Goal: Navigation & Orientation: Find specific page/section

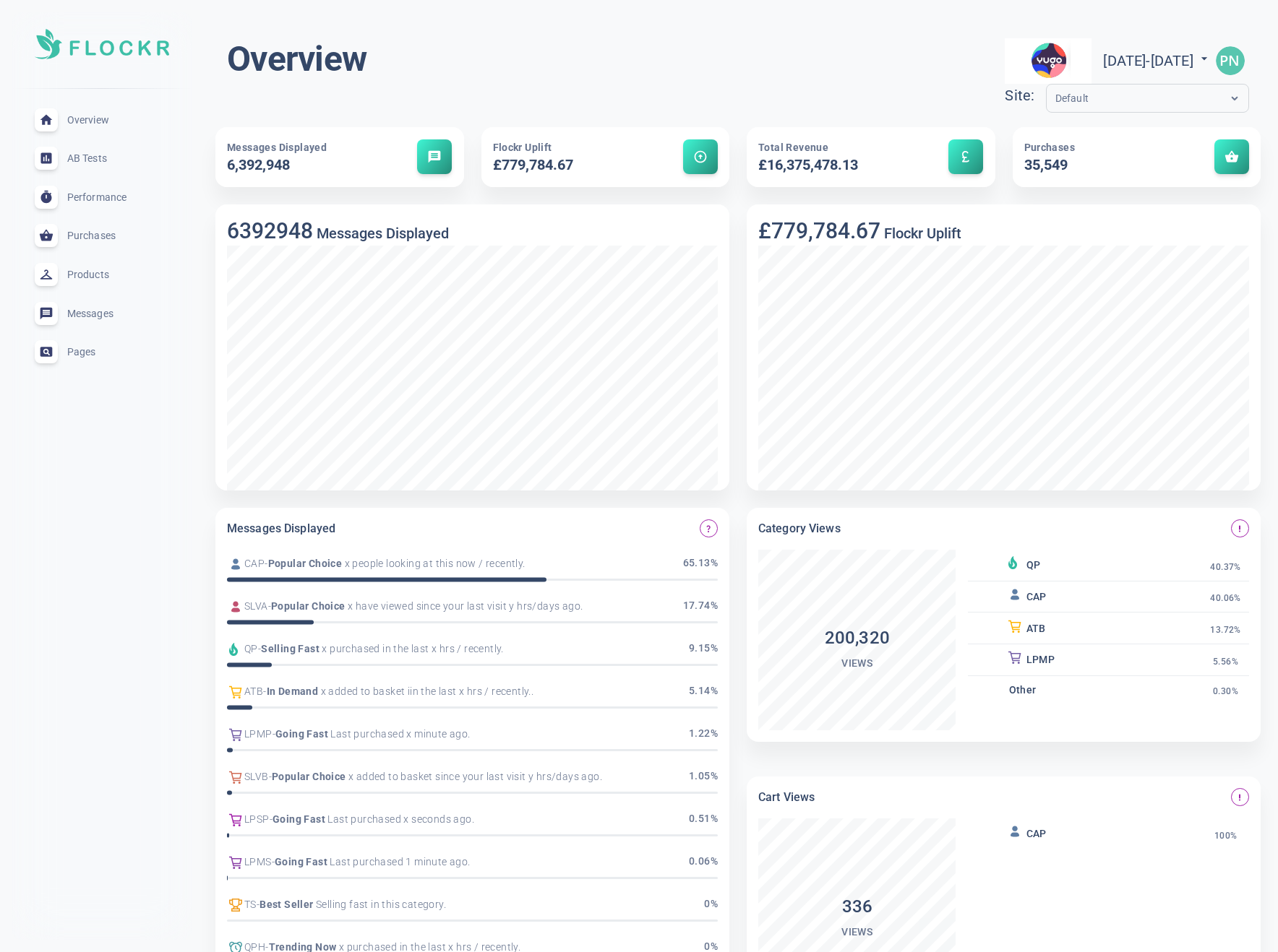
click at [1055, 90] on input "text" at bounding box center [1113, 98] width 116 height 17
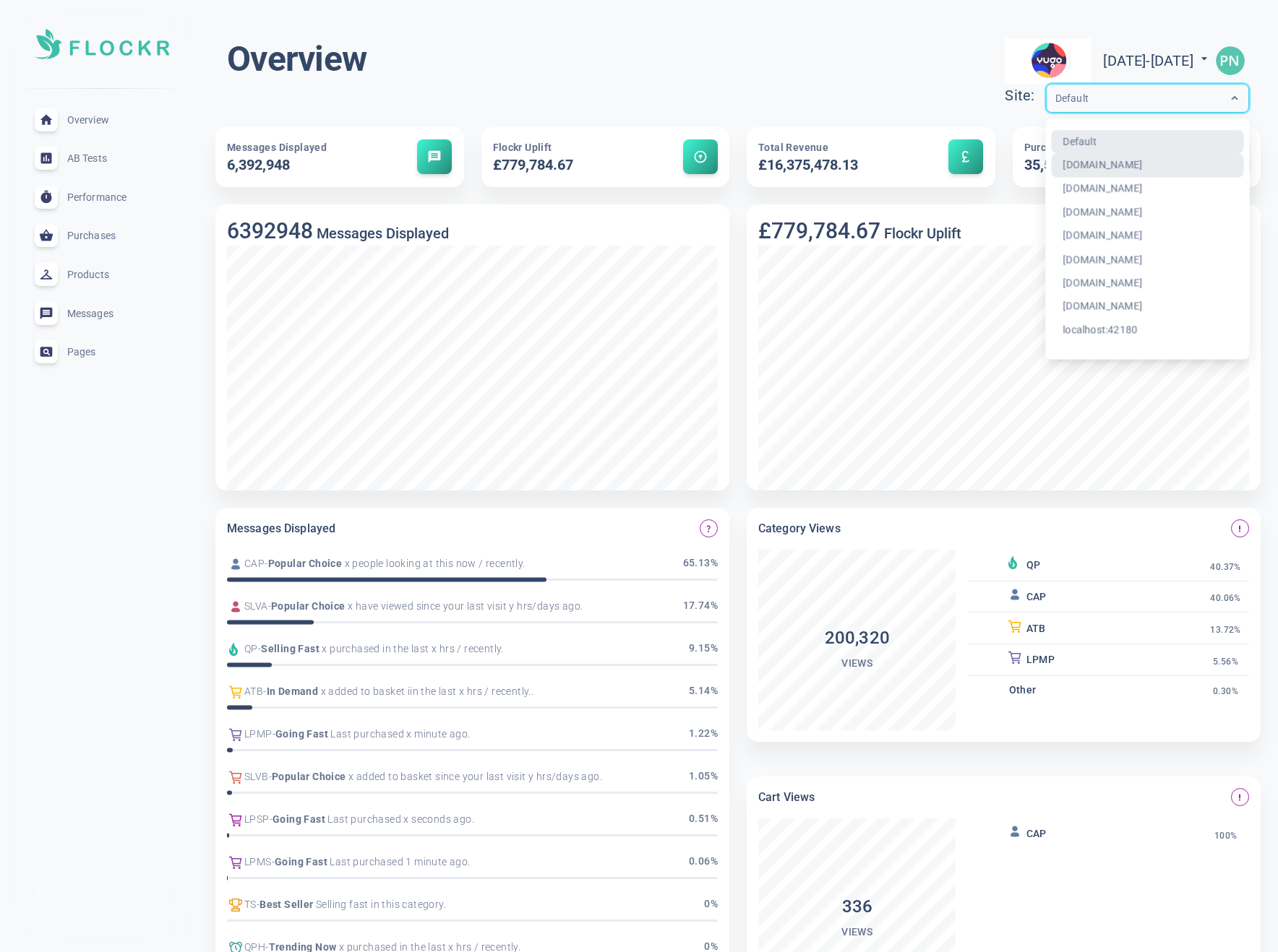
drag, startPoint x: 984, startPoint y: 159, endPoint x: 1078, endPoint y: 180, distance: 96.3
click at [1050, 159] on div "[DOMAIN_NAME]" at bounding box center [1147, 165] width 193 height 24
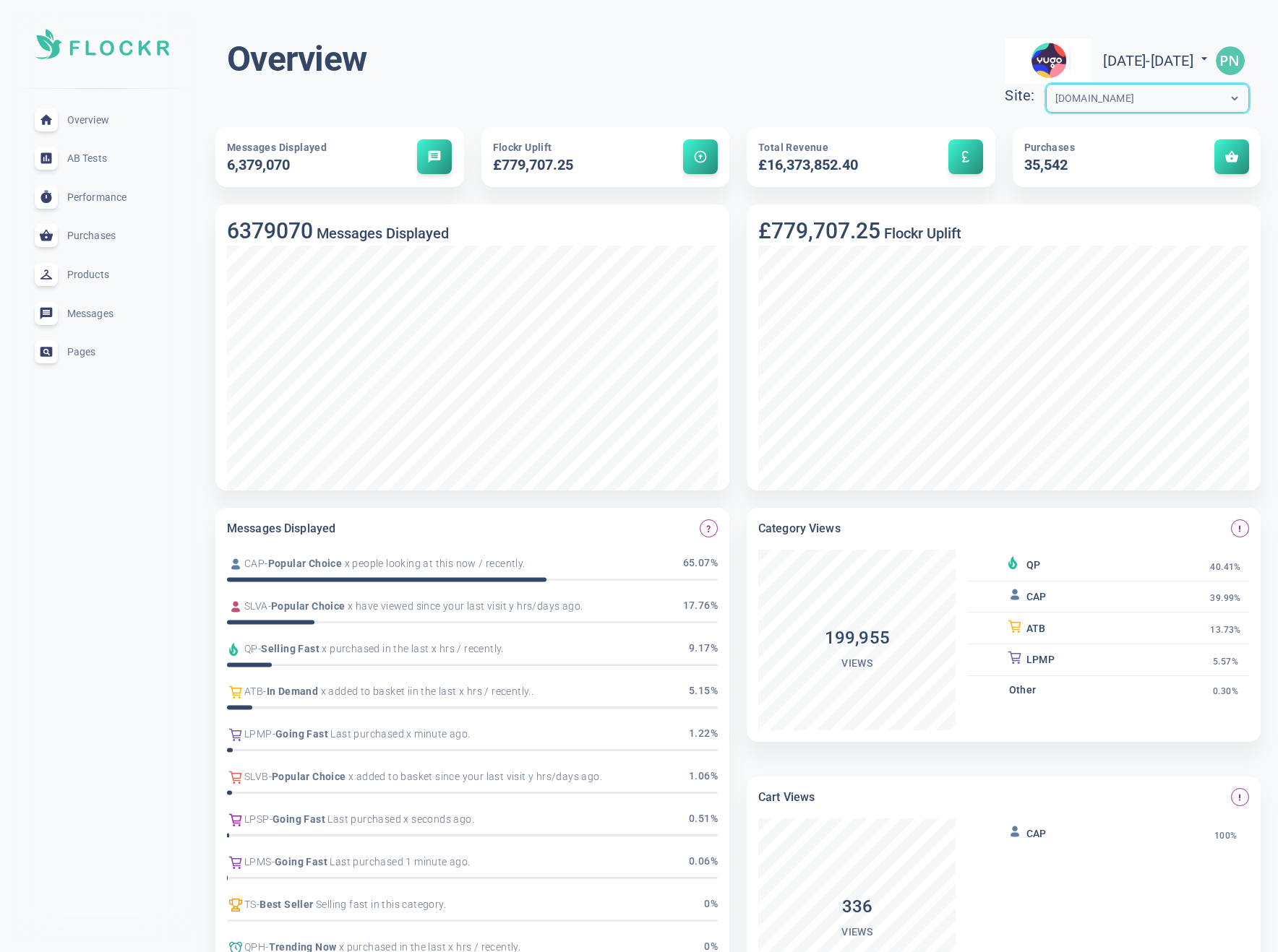
click at [760, 84] on div "Overview [DATE] - [DATE] menu Site: option [DOMAIN_NAME], selected. Select is f…" at bounding box center [737, 78] width 1022 height 80
drag, startPoint x: 90, startPoint y: 275, endPoint x: 186, endPoint y: 289, distance: 97.0
click at [90, 275] on span "Products" at bounding box center [119, 275] width 104 height 0
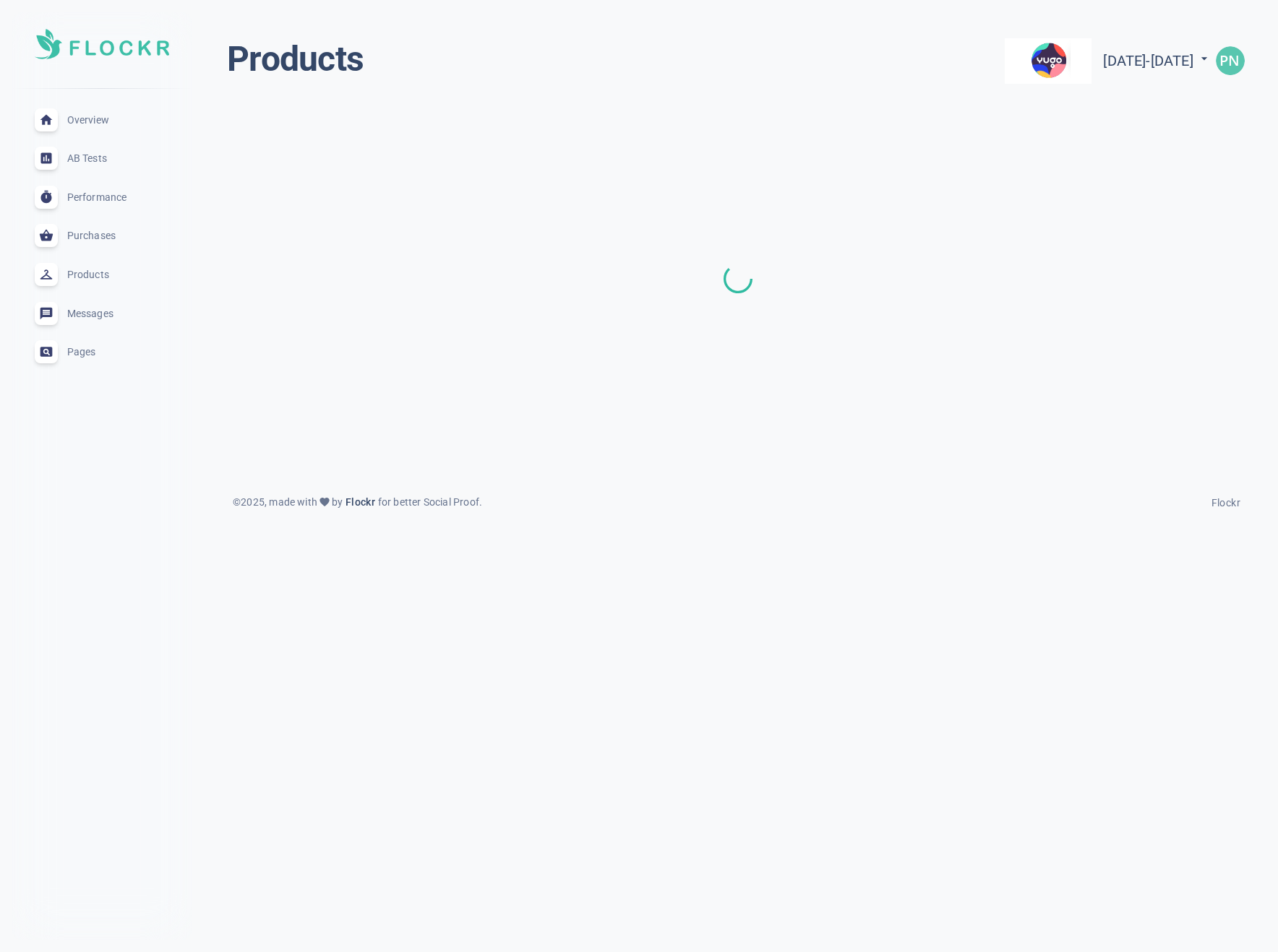
click at [76, 352] on span "Pages" at bounding box center [119, 352] width 104 height 0
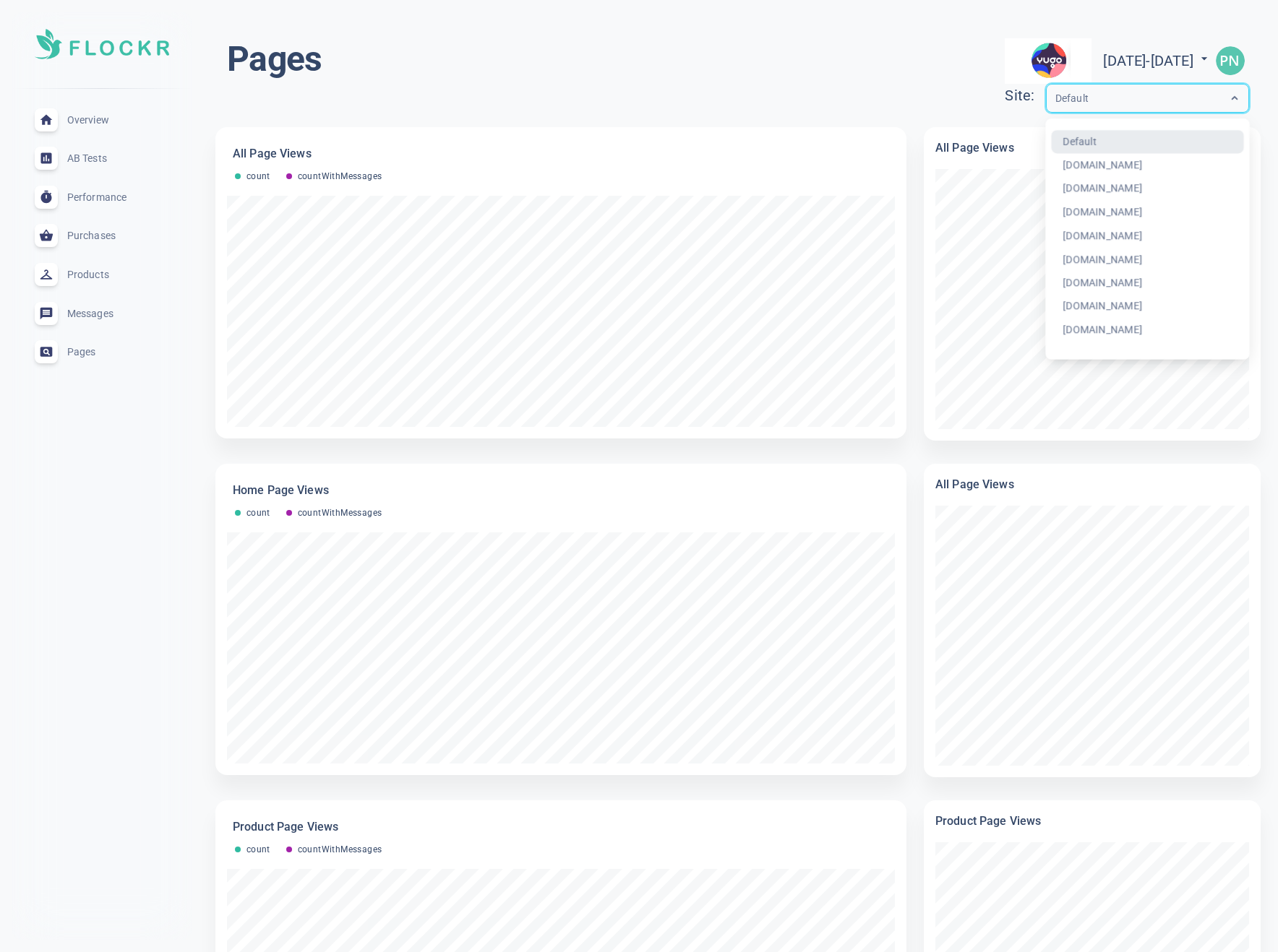
click at [1106, 91] on div "Default" at bounding box center [1133, 98] width 174 height 17
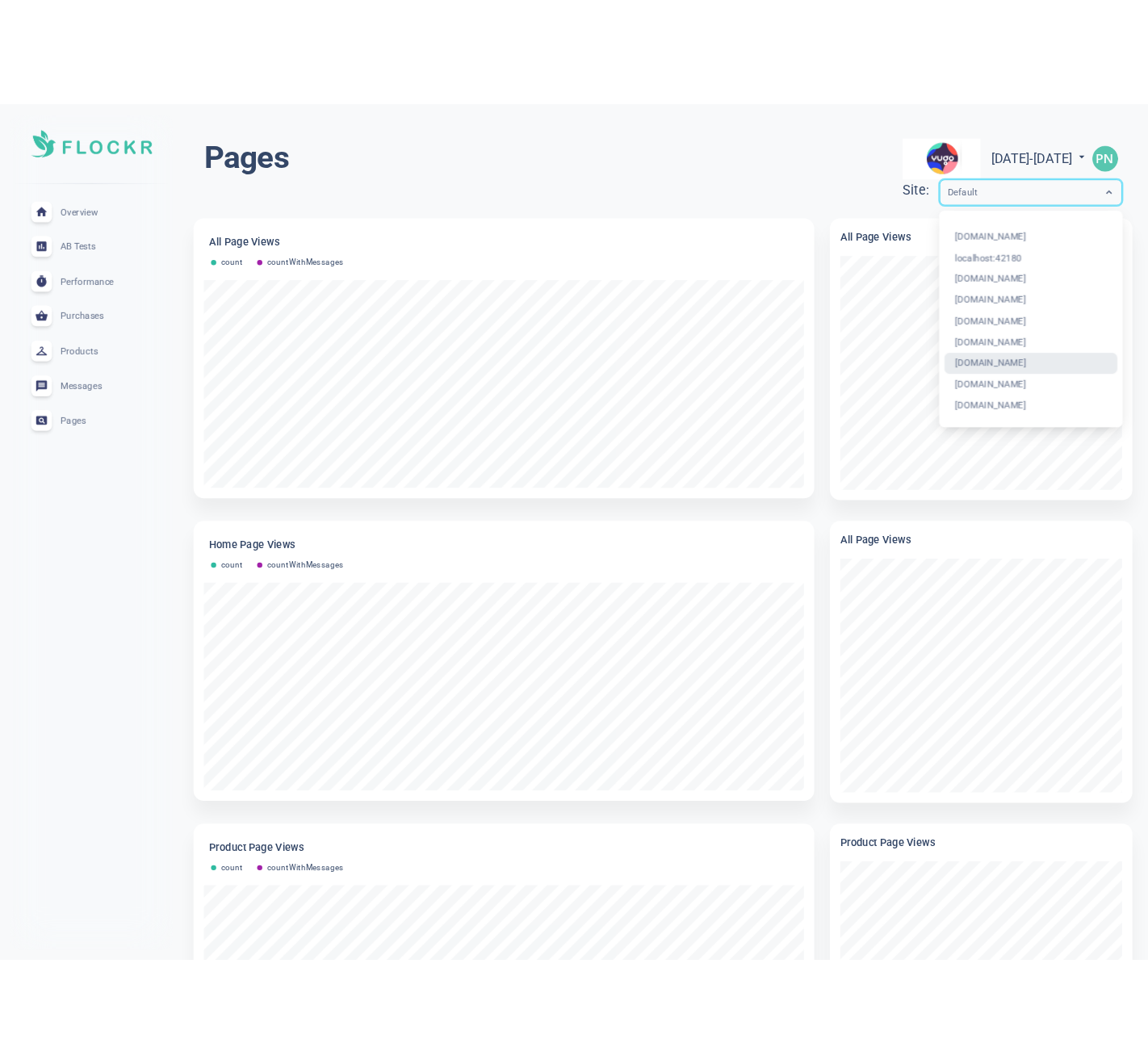
scroll to position [1038, 0]
